Goal: Task Accomplishment & Management: Complete application form

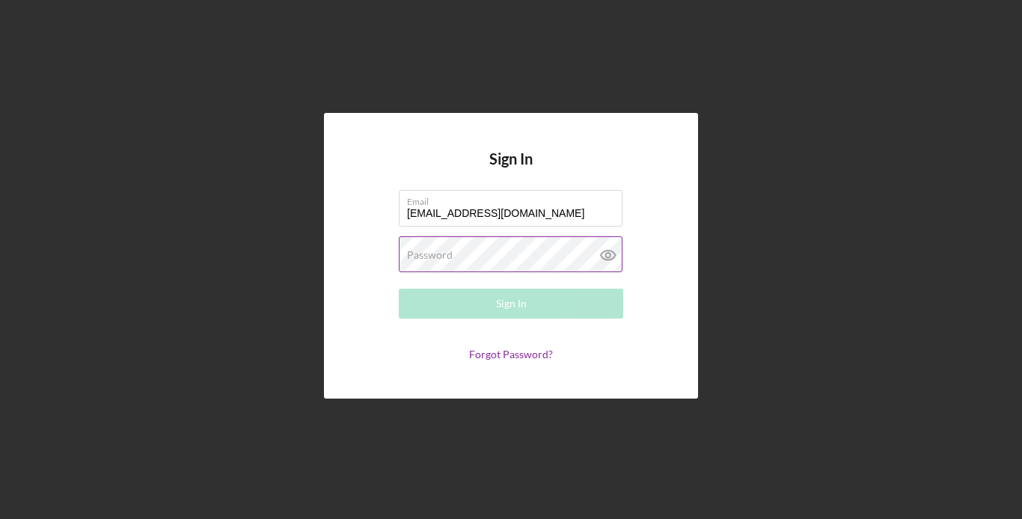
type input "[EMAIL_ADDRESS][DOMAIN_NAME]"
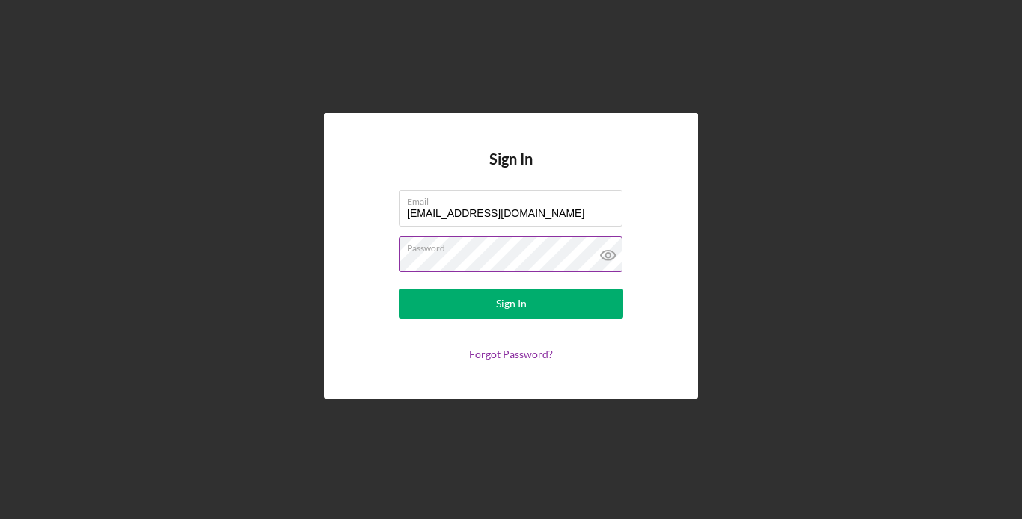
click at [399, 289] on button "Sign In" at bounding box center [511, 304] width 224 height 30
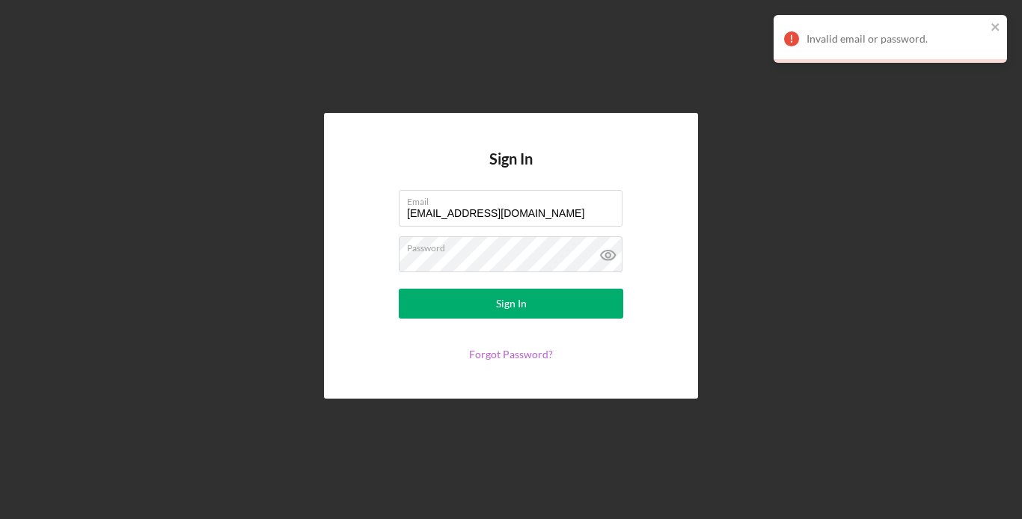
click at [533, 353] on link "Forgot Password?" at bounding box center [511, 354] width 84 height 13
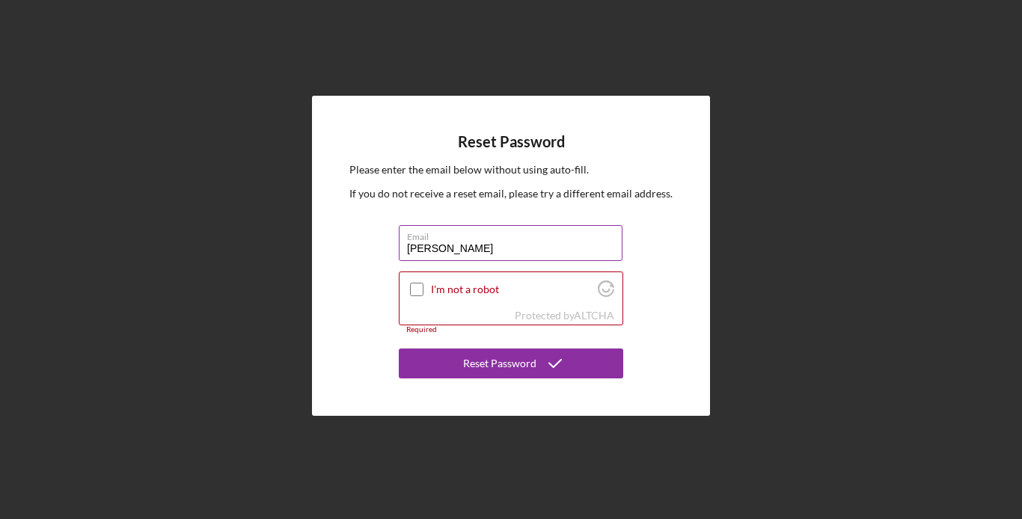
type input "[PERSON_NAME]"
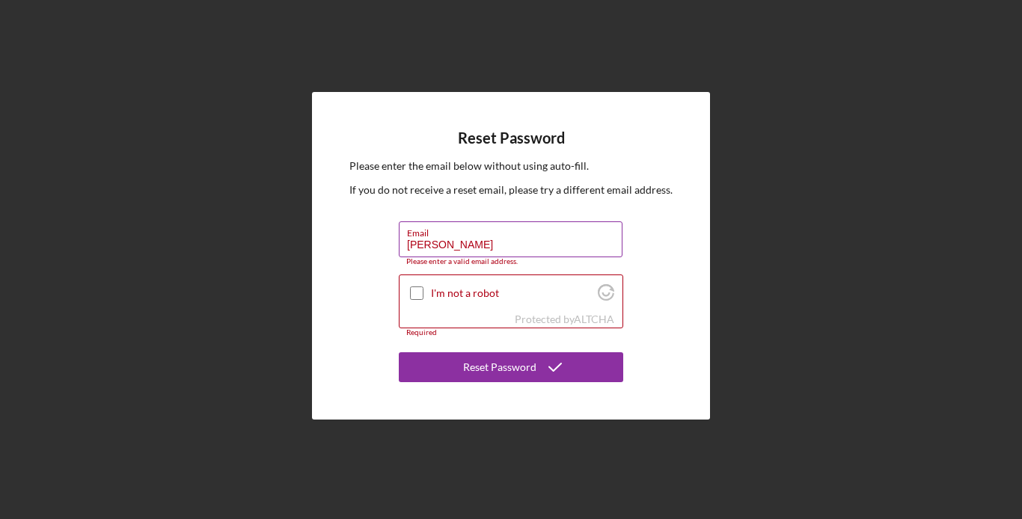
click at [517, 242] on div "Email [PERSON_NAME] Please enter a valid email address." at bounding box center [511, 243] width 224 height 45
click at [680, 13] on div "Reset Password Please enter the email below without using auto-fill. If you do …" at bounding box center [510, 256] width 1007 height 512
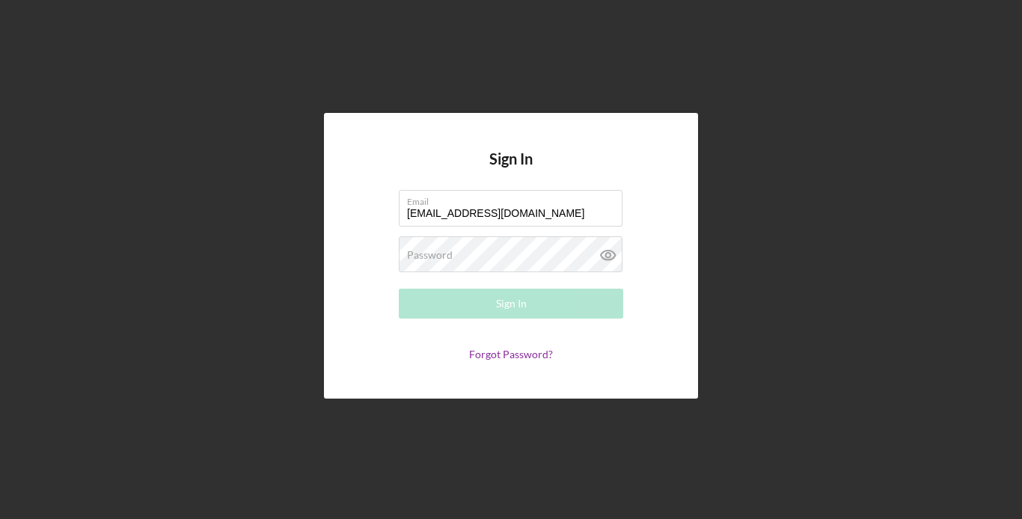
type input "[EMAIL_ADDRESS][DOMAIN_NAME]"
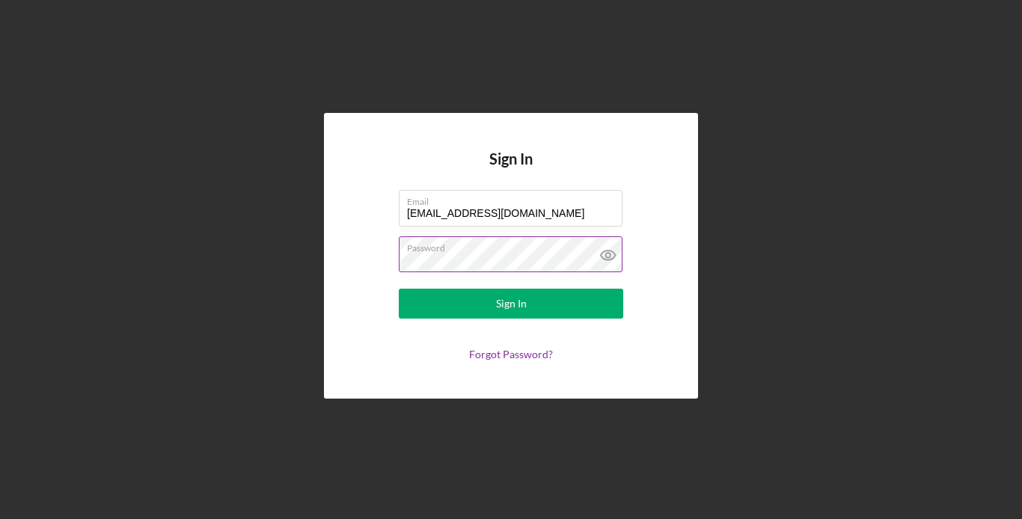
click at [607, 255] on icon at bounding box center [608, 254] width 37 height 37
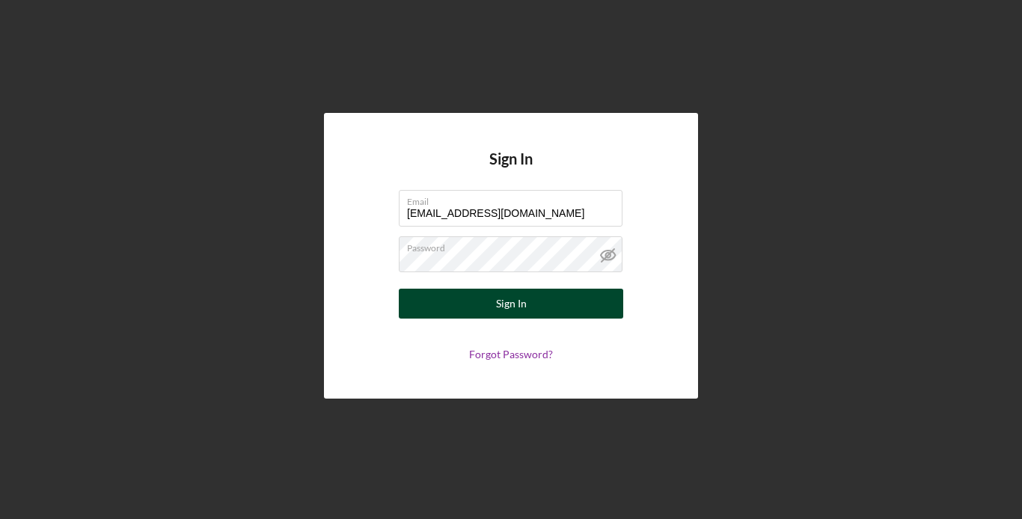
click at [447, 311] on button "Sign In" at bounding box center [511, 304] width 224 height 30
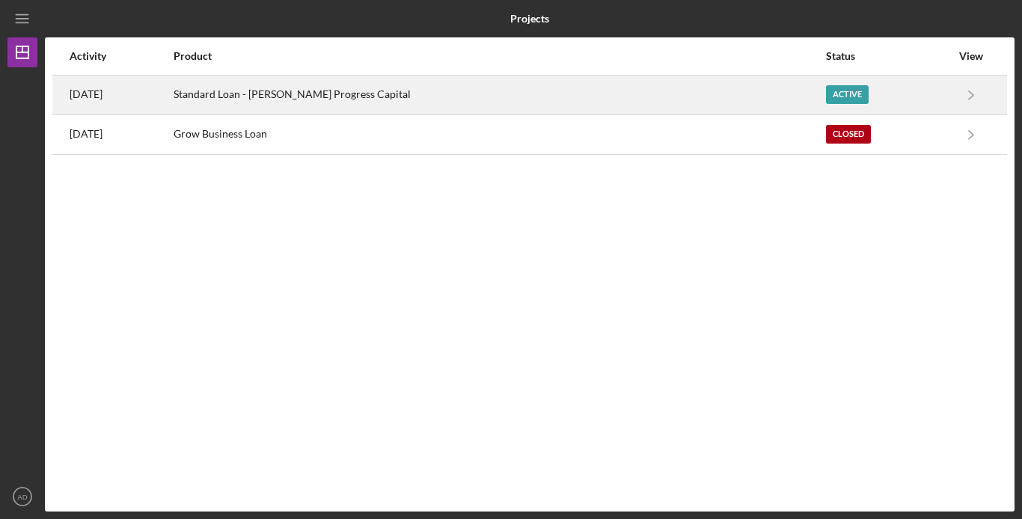
click at [719, 90] on div "Standard Loan - [PERSON_NAME] Progress Capital" at bounding box center [499, 94] width 650 height 37
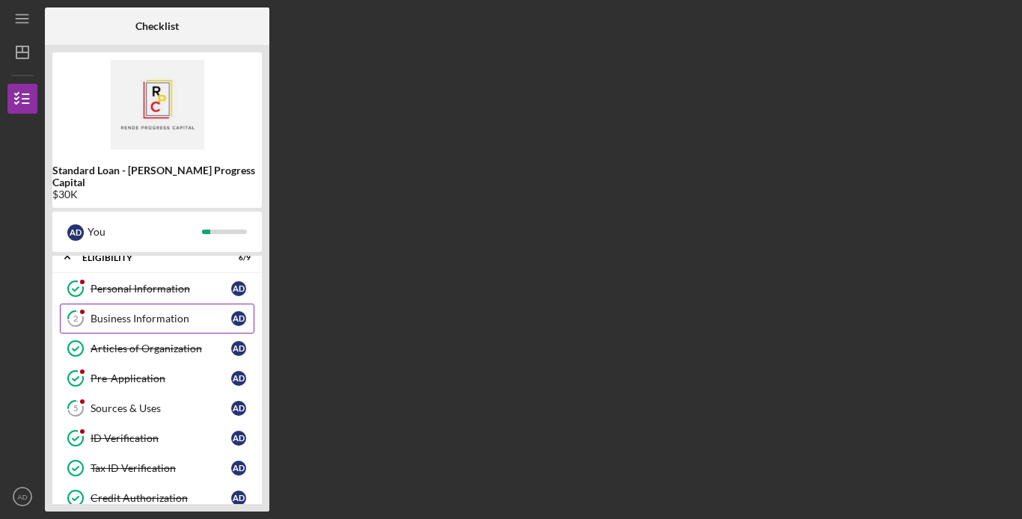
scroll to position [4, 0]
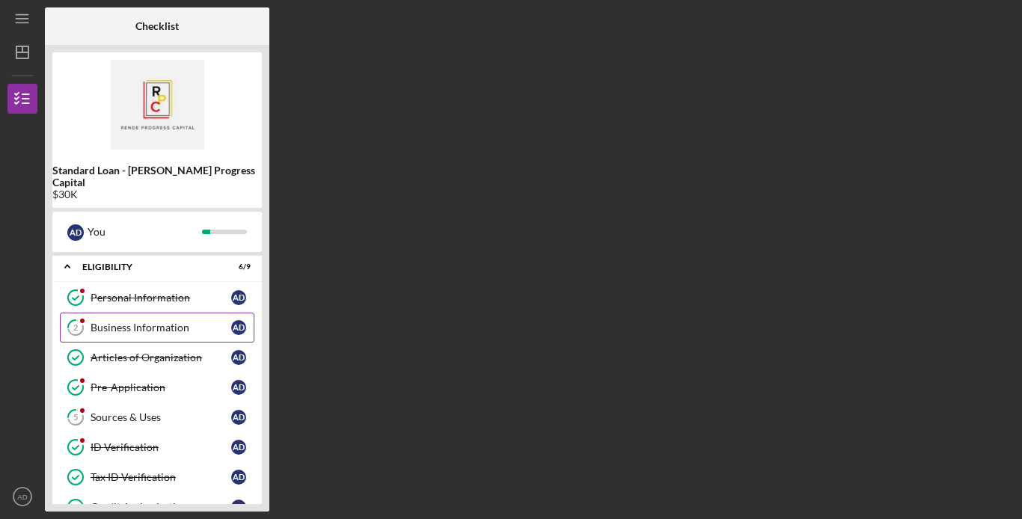
click at [101, 322] on div "Business Information" at bounding box center [161, 328] width 141 height 12
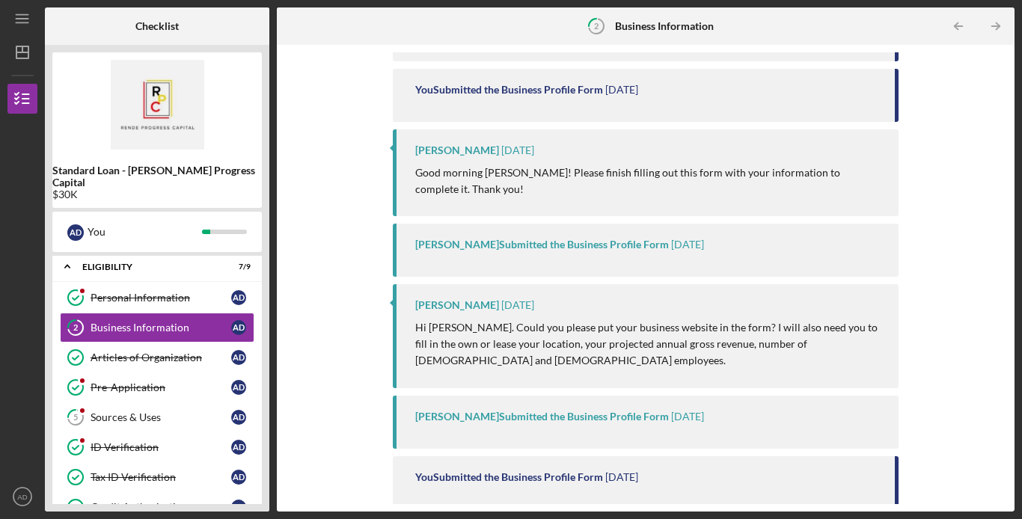
scroll to position [332, 0]
drag, startPoint x: 1002, startPoint y: 224, endPoint x: 990, endPoint y: 177, distance: 48.6
click at [990, 177] on div "Complete the Form Form Icon/Message Comment [PERSON_NAME] [DATE] Good morning […" at bounding box center [645, 278] width 723 height 452
click at [990, 178] on div "Complete the Form Form Icon/Message Comment [PERSON_NAME] [DATE] Good morning […" at bounding box center [645, 278] width 723 height 452
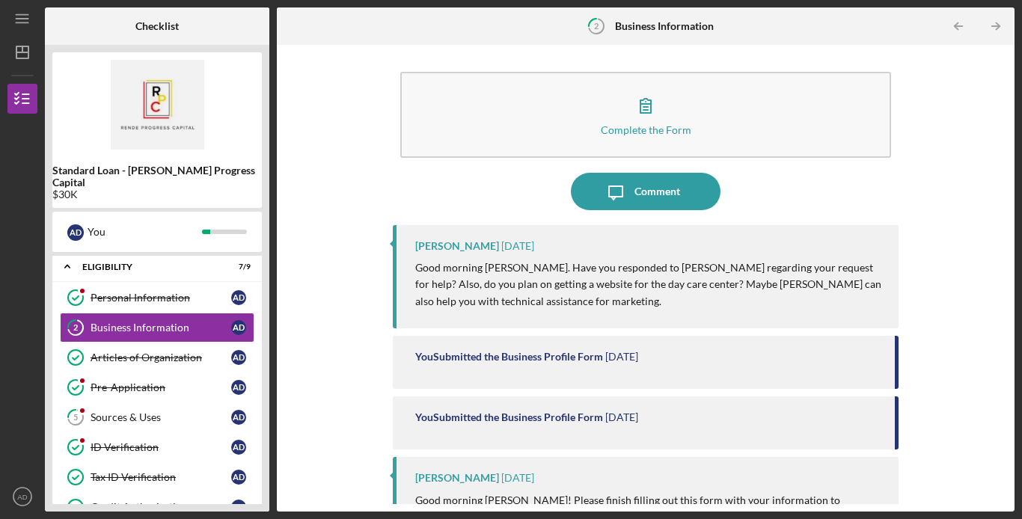
scroll to position [0, 0]
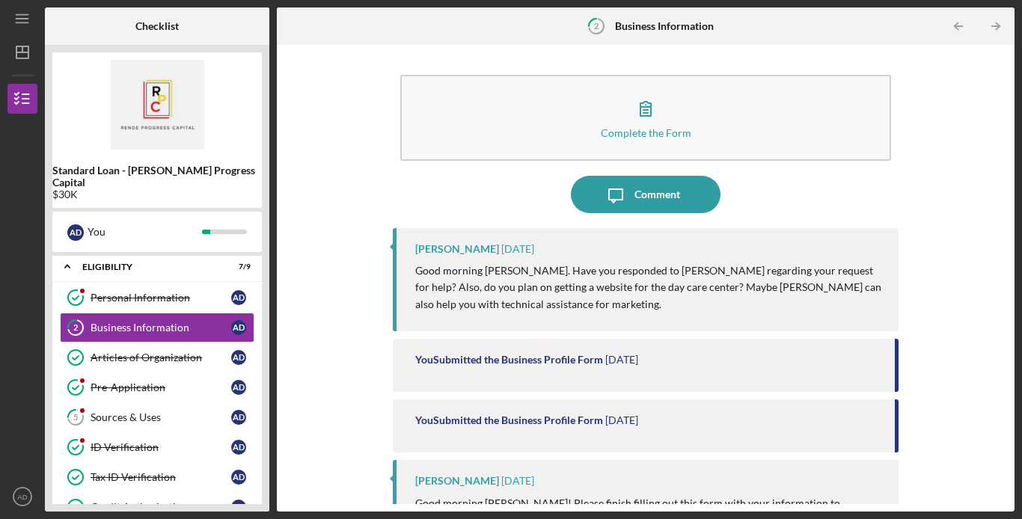
click at [511, 354] on div "You Submitted the Business Profile Form" at bounding box center [509, 360] width 188 height 12
click at [395, 177] on div "Icon/Message Comment" at bounding box center [646, 194] width 506 height 37
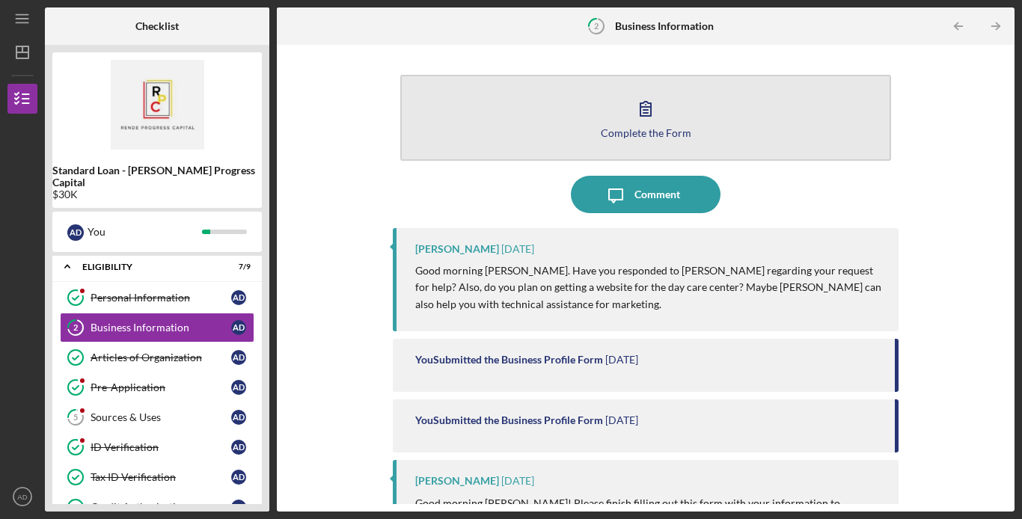
click at [455, 131] on button "Complete the Form Form" at bounding box center [645, 118] width 491 height 86
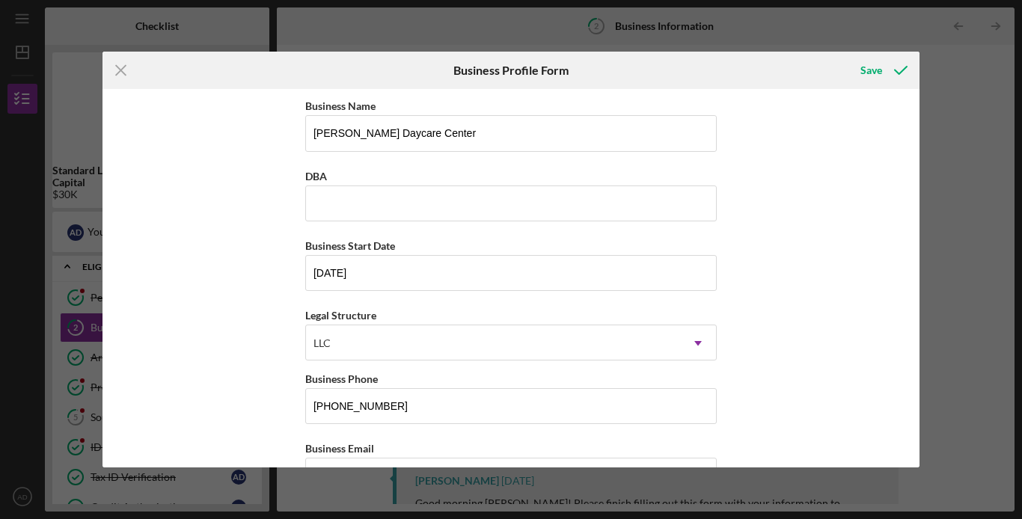
click at [474, 44] on div "Icon/Menu Close Business Profile Form Save Business Name [PERSON_NAME] Daycare …" at bounding box center [511, 259] width 1022 height 519
click at [123, 64] on icon "Icon/Menu Close" at bounding box center [121, 70] width 37 height 37
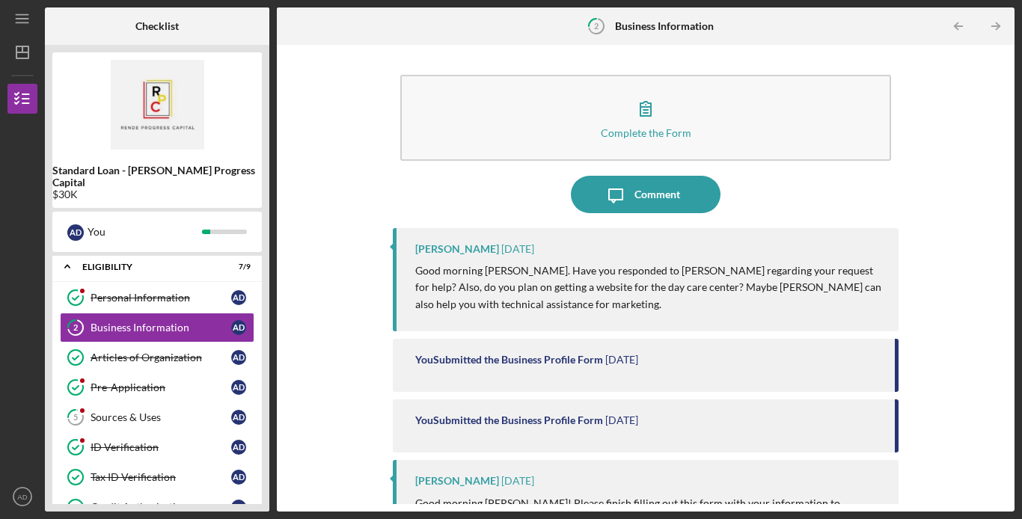
click at [787, 179] on div "Icon/Message Comment" at bounding box center [646, 194] width 506 height 37
click at [412, 169] on div "Complete the Form Form" at bounding box center [646, 121] width 506 height 108
